Goal: Task Accomplishment & Management: Manage account settings

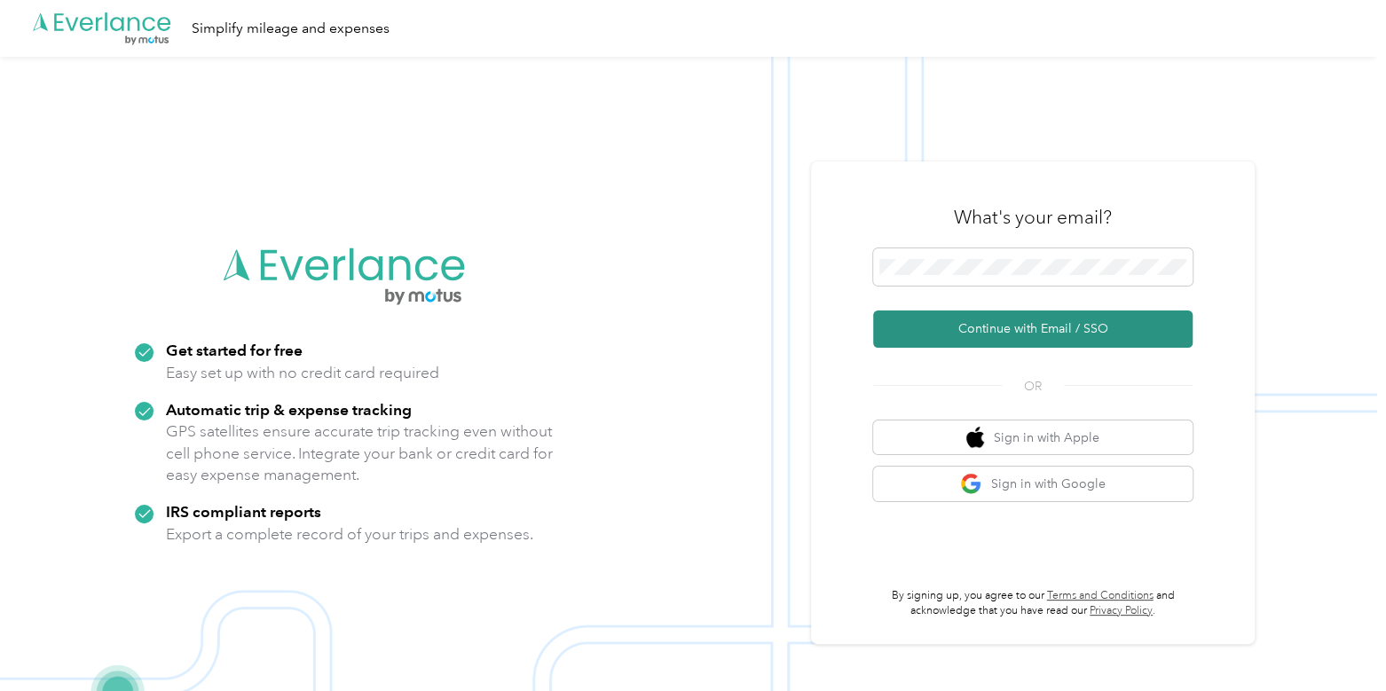
click at [994, 318] on button "Continue with Email / SSO" at bounding box center [1032, 329] width 319 height 37
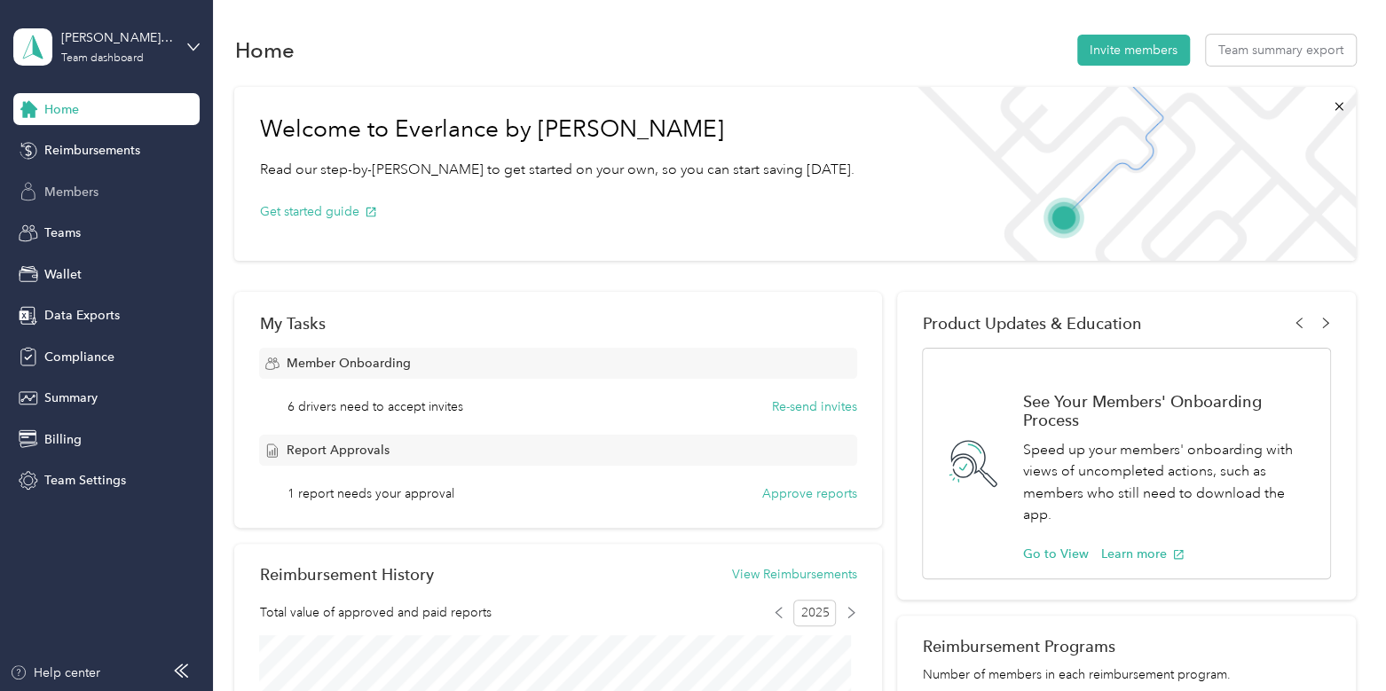
click at [92, 188] on span "Members" at bounding box center [71, 192] width 54 height 19
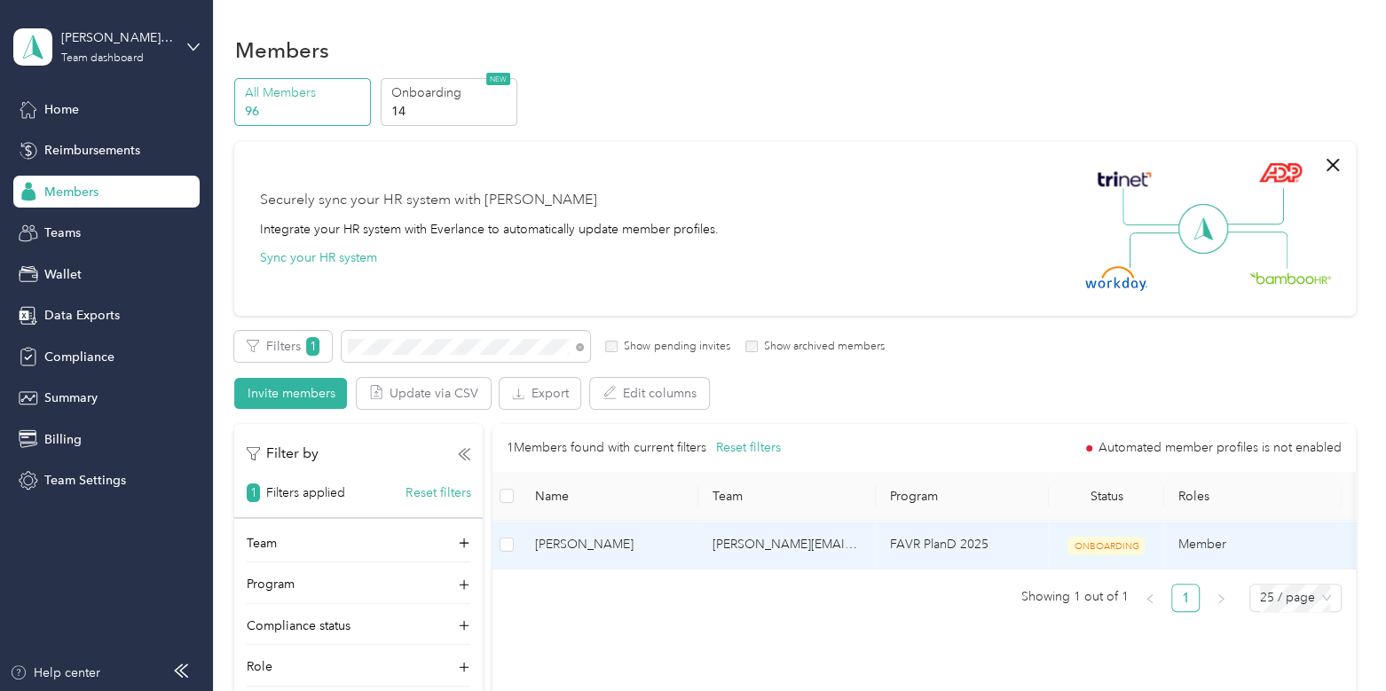
click at [608, 549] on span "[PERSON_NAME]" at bounding box center [609, 545] width 149 height 20
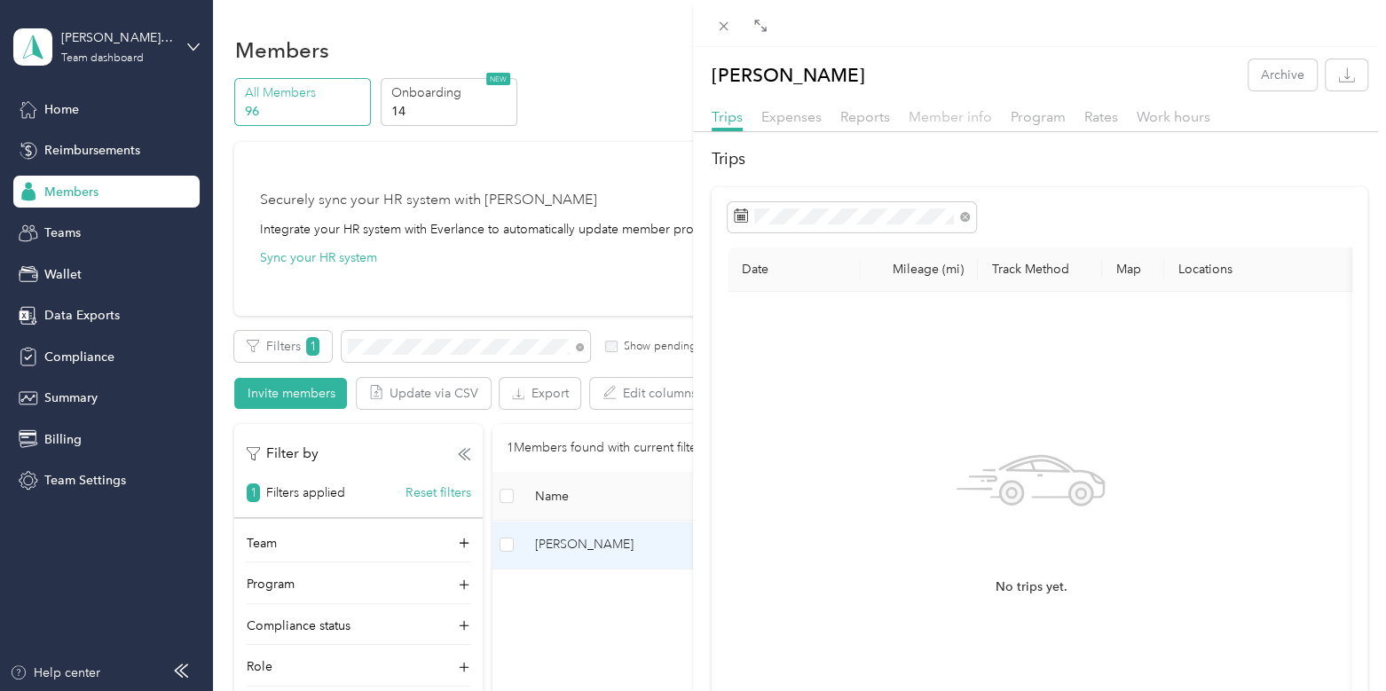
click at [926, 113] on span "Member info" at bounding box center [950, 116] width 83 height 17
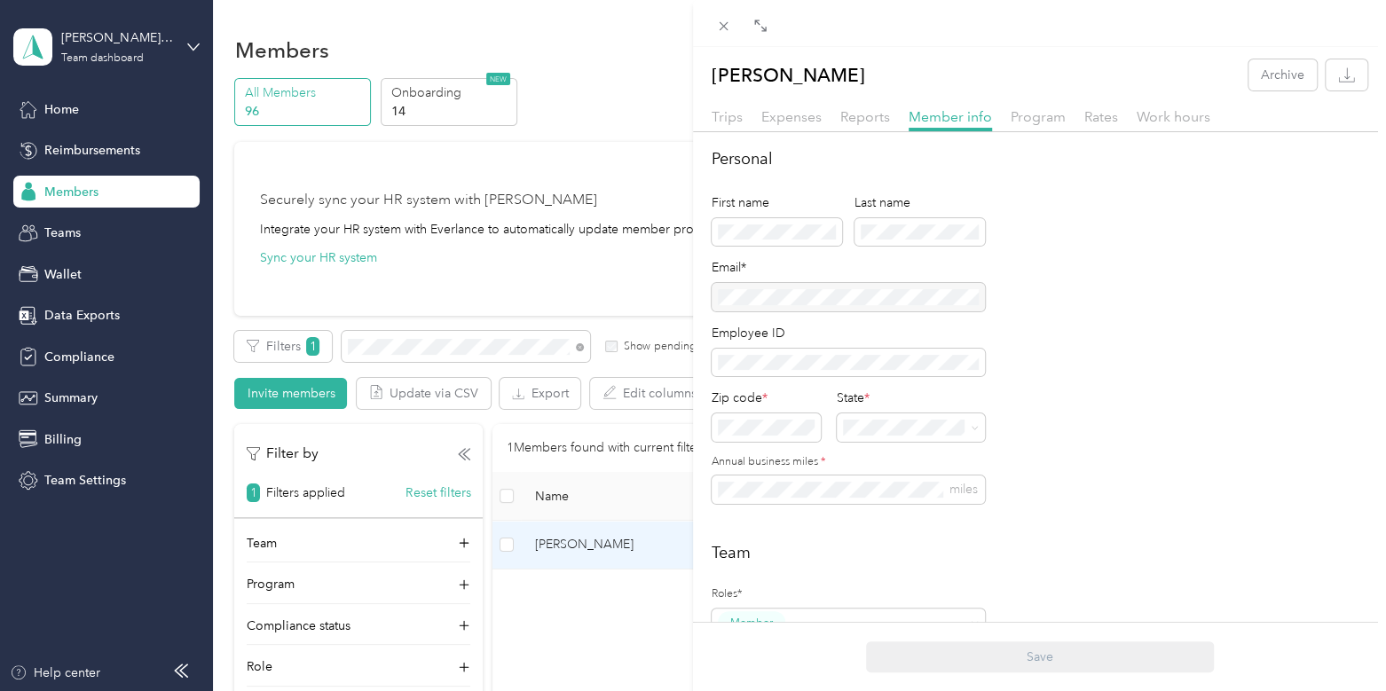
click at [901, 297] on div at bounding box center [848, 297] width 273 height 28
click at [142, 39] on div "[PERSON_NAME] Archive Trips Expenses Reports Member info Program Rates Work hou…" at bounding box center [693, 345] width 1386 height 691
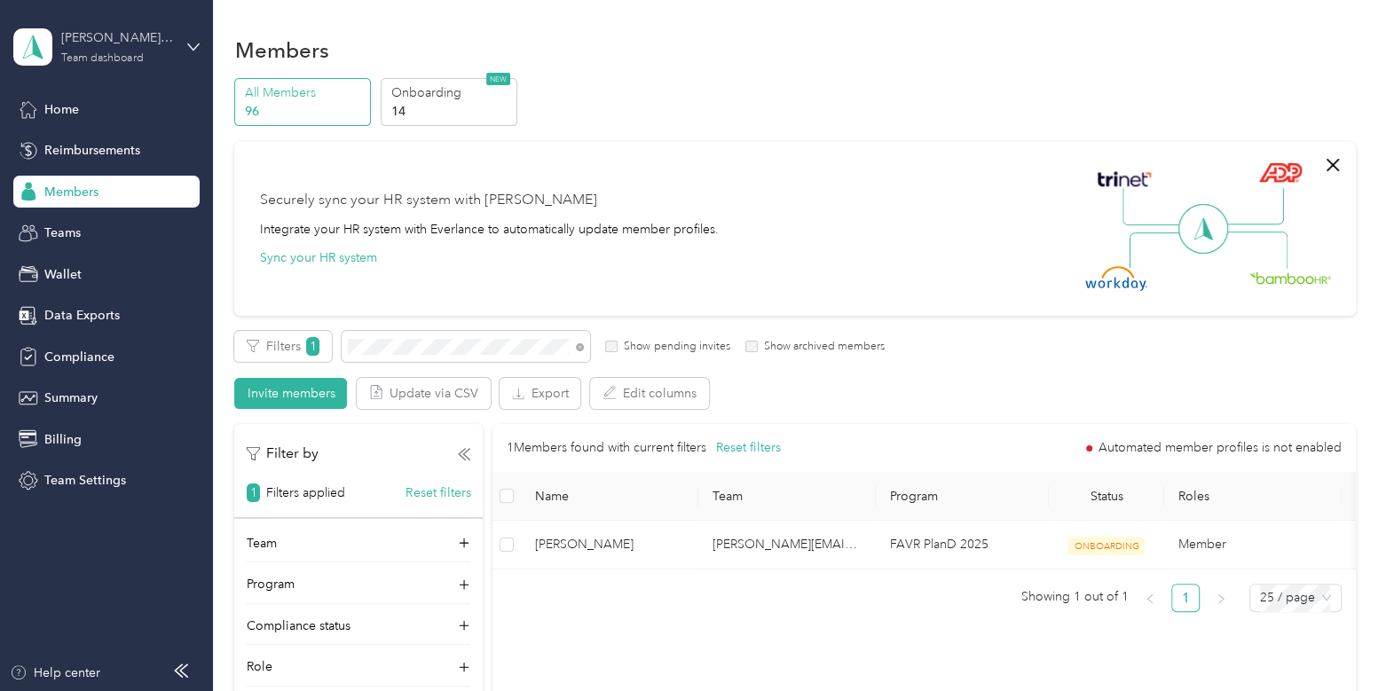
click at [97, 47] on div "[PERSON_NAME] Distributors Team dashboard" at bounding box center [116, 45] width 111 height 35
click at [73, 206] on div "Team dashboard Personal dashboard Log out" at bounding box center [250, 181] width 449 height 112
click at [108, 17] on div "[PERSON_NAME] Distributors Team dashboard" at bounding box center [106, 47] width 186 height 62
click at [98, 216] on div "Log out" at bounding box center [250, 226] width 449 height 31
